Goal: Information Seeking & Learning: Learn about a topic

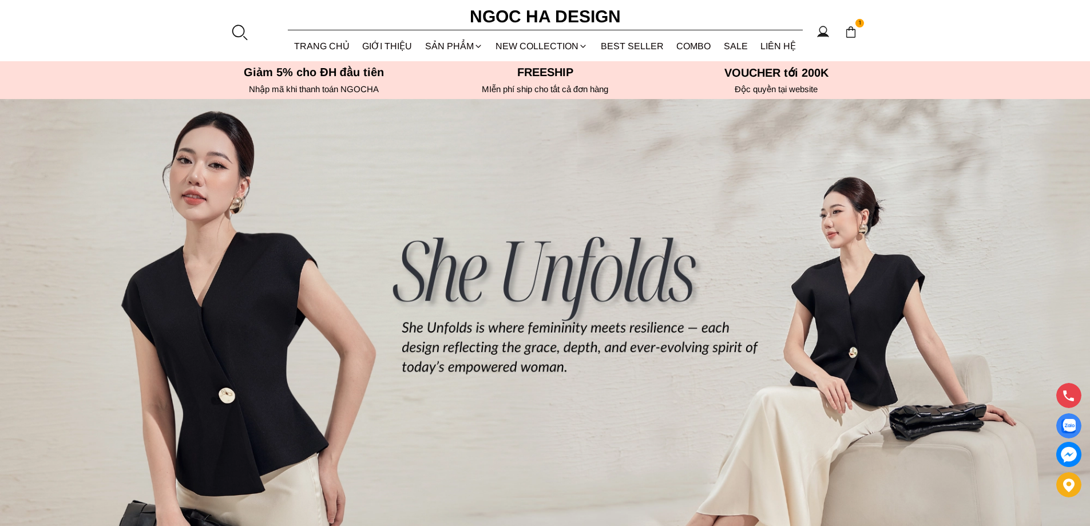
click at [244, 36] on div at bounding box center [239, 31] width 17 height 17
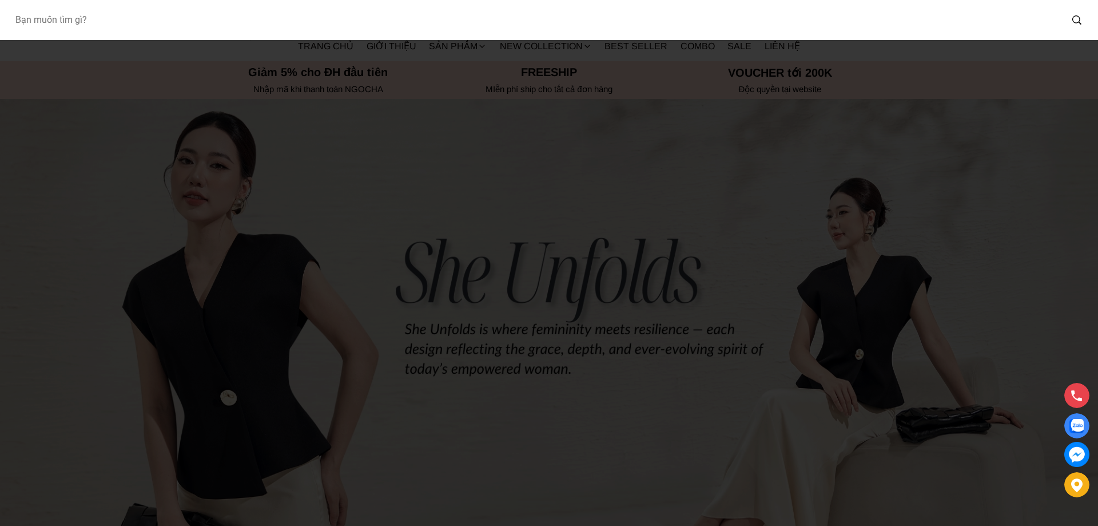
click at [232, 30] on input "Input search Bạn muốn tìm gì?" at bounding box center [534, 20] width 1056 height 26
type input "bq013"
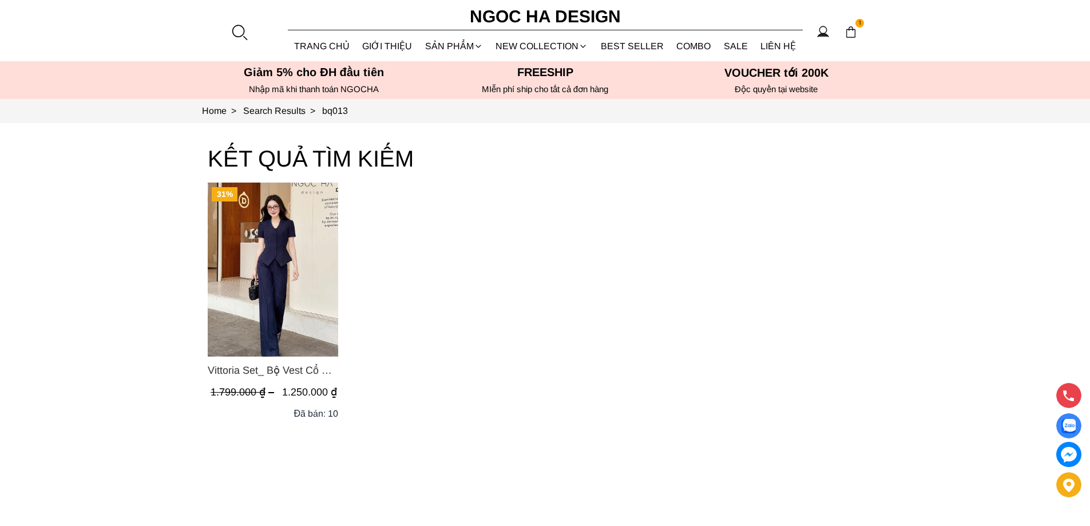
click at [308, 289] on img "Product image - Vittoria Set_ Bộ Vest Cổ V Quần Suông Kẻ Sọc BQ013" at bounding box center [273, 269] width 130 height 174
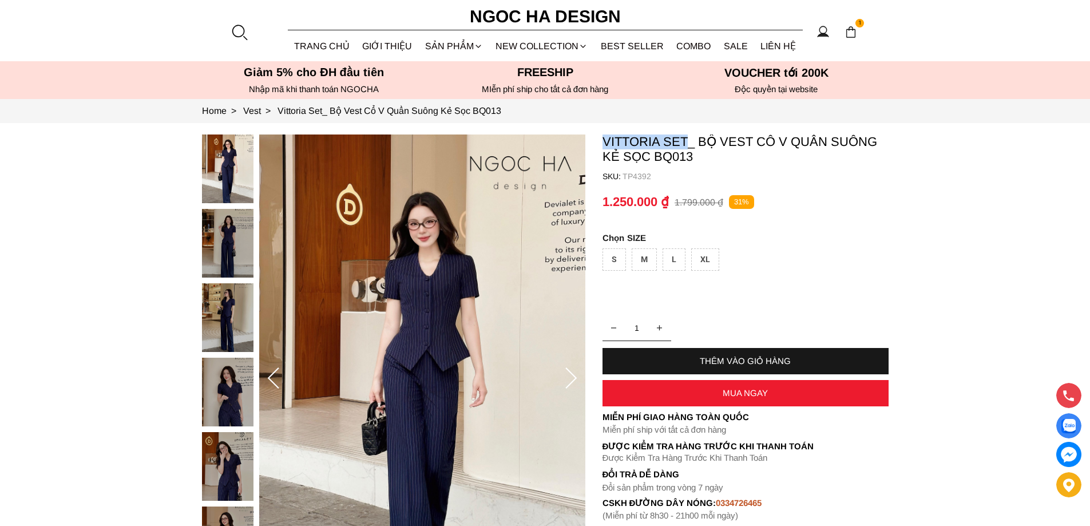
copy p "Vittoria Set"
drag, startPoint x: 598, startPoint y: 139, endPoint x: 686, endPoint y: 132, distance: 87.8
click at [686, 132] on section "Vittoria Set_ Bộ Vest Cổ V Quần Suông Kẻ Sọc BQ013 SKU: TP4392 1 THÊM VÀO GIỎ H…" at bounding box center [545, 378] width 1090 height 511
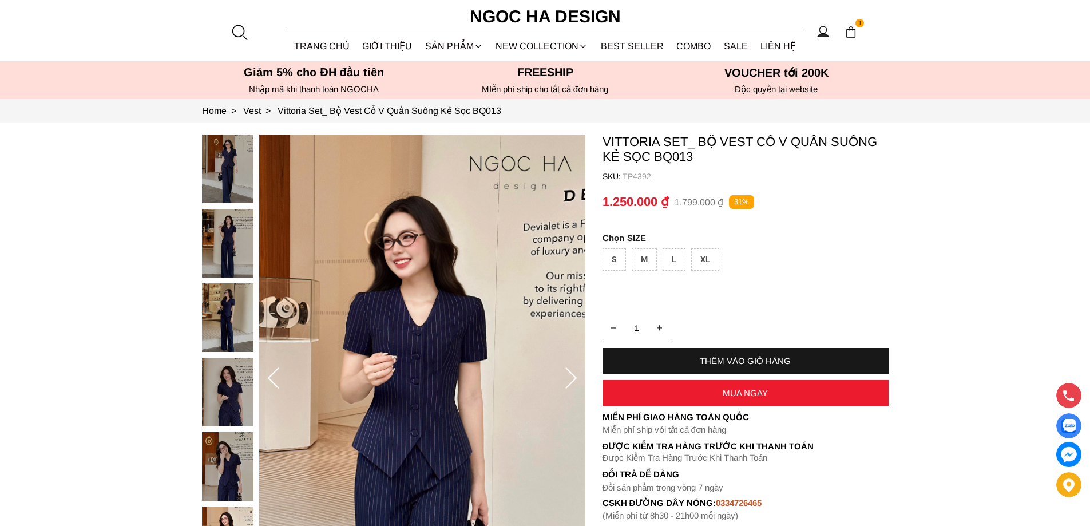
click at [239, 26] on div at bounding box center [239, 31] width 17 height 17
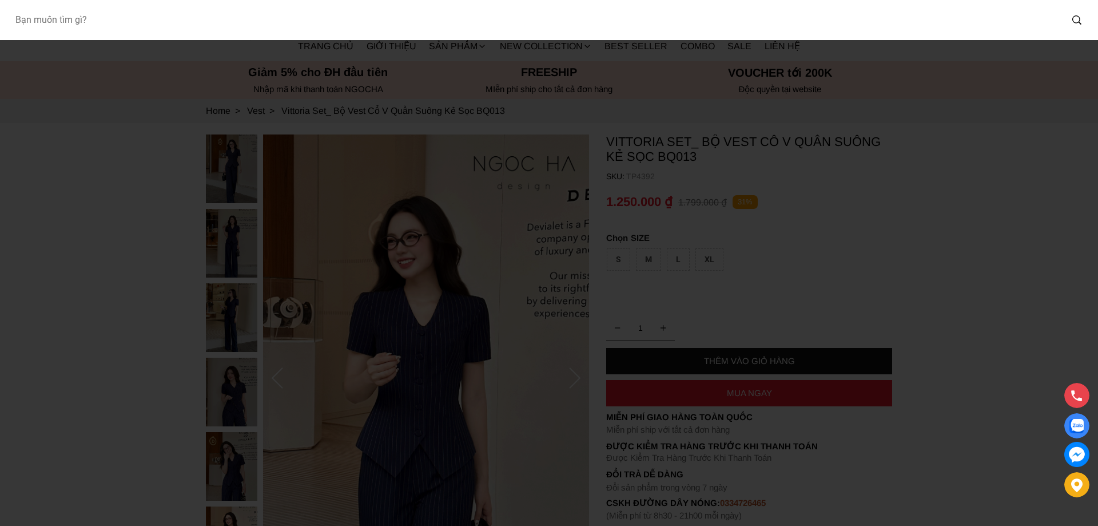
click at [202, 14] on input "Input search Bạn muốn tìm gì?" at bounding box center [534, 20] width 1056 height 26
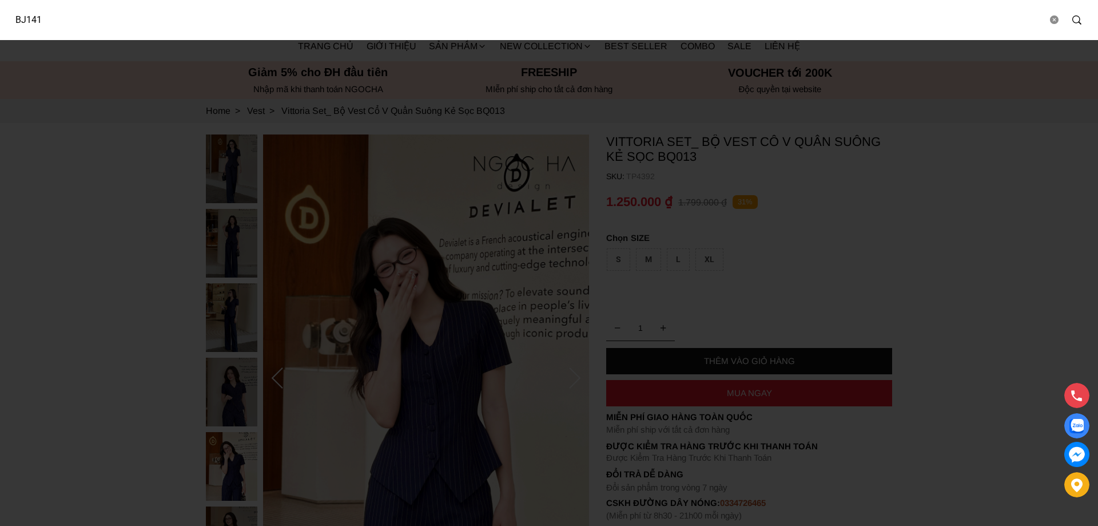
type input "BJ141"
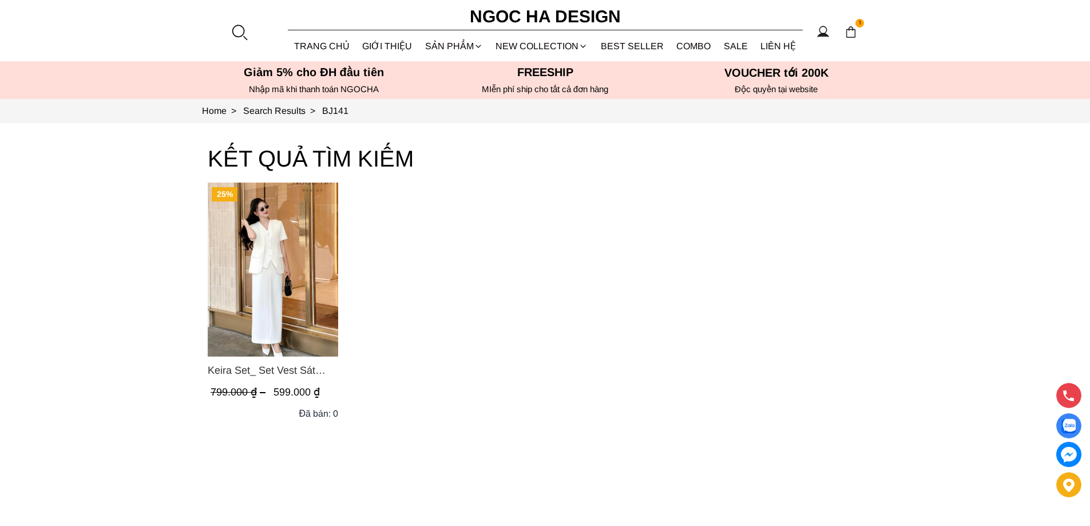
click at [275, 291] on img "Product image - Keira Set_ Set Vest Sát Nách Kết Hợp Chân Váy Bút Chì Mix Áo Kh…" at bounding box center [273, 269] width 130 height 174
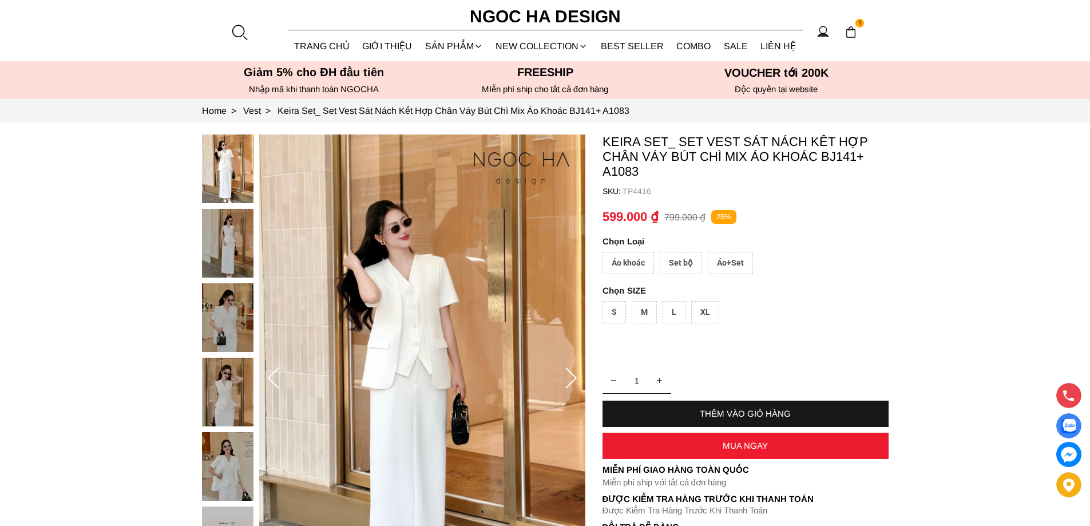
click at [737, 265] on div "Áo+Set" at bounding box center [730, 263] width 45 height 22
click at [706, 308] on div "XL" at bounding box center [705, 312] width 28 height 22
copy p "Keira Set"
drag, startPoint x: 601, startPoint y: 135, endPoint x: 664, endPoint y: 146, distance: 64.4
click at [664, 146] on section "Keira Set_ Set Vest Sát Nách Kết Hợp Chân Váy Bút Chì Mix Áo Khoác BJ141+ A1083…" at bounding box center [545, 378] width 1090 height 511
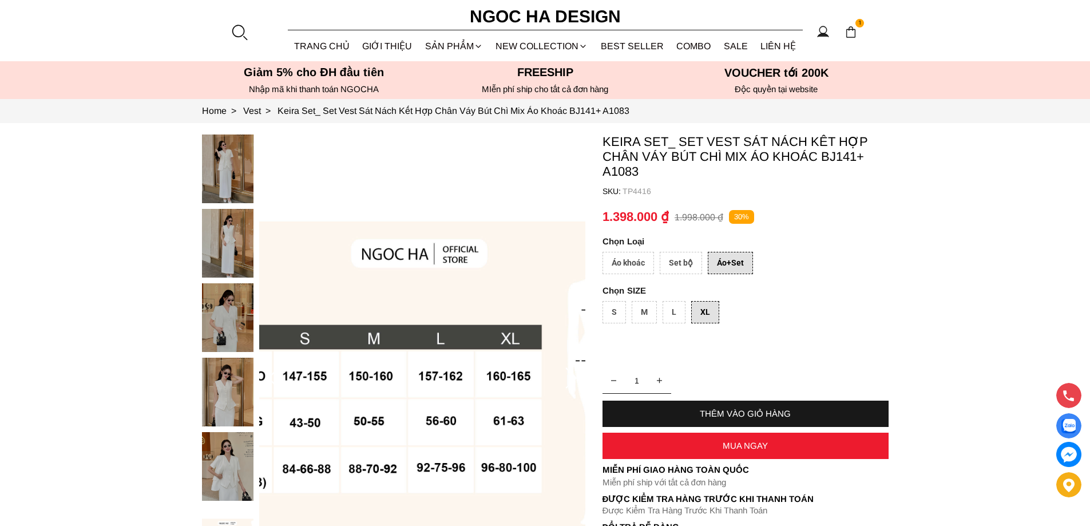
click at [681, 263] on div "Set bộ" at bounding box center [681, 263] width 42 height 22
